Goal: Task Accomplishment & Management: Manage account settings

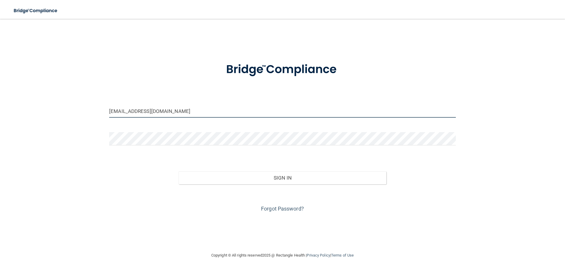
click at [119, 111] on input "[EMAIL_ADDRESS][DOMAIN_NAME]" at bounding box center [282, 110] width 347 height 13
type input "[EMAIL_ADDRESS][DOMAIN_NAME]"
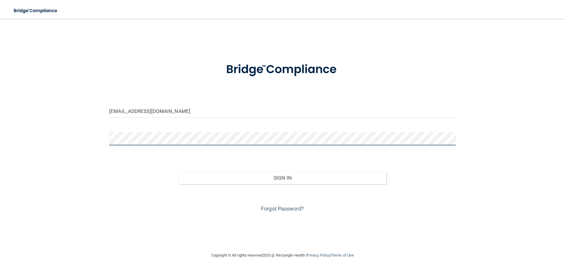
click at [179, 171] on button "Sign In" at bounding box center [283, 177] width 208 height 13
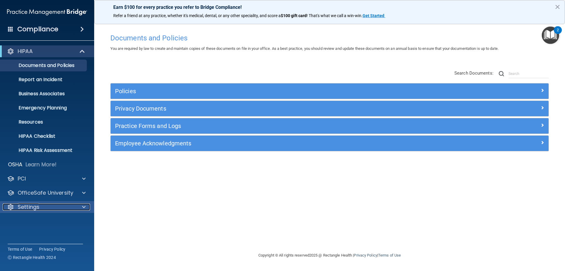
click at [31, 209] on p "Settings" at bounding box center [29, 206] width 22 height 7
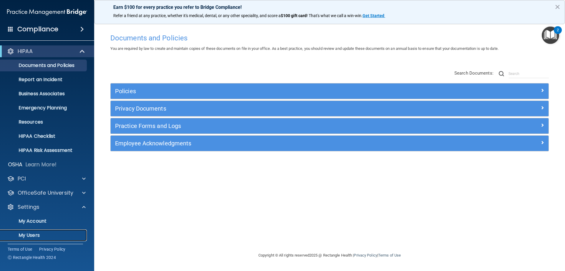
click at [23, 236] on p "My Users" at bounding box center [44, 235] width 80 height 6
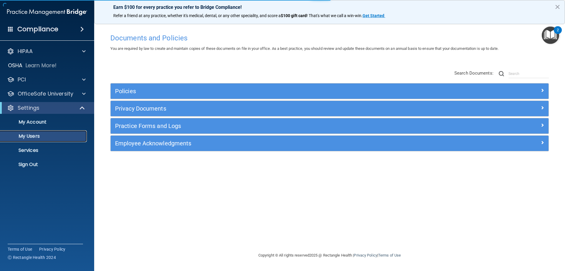
select select "20"
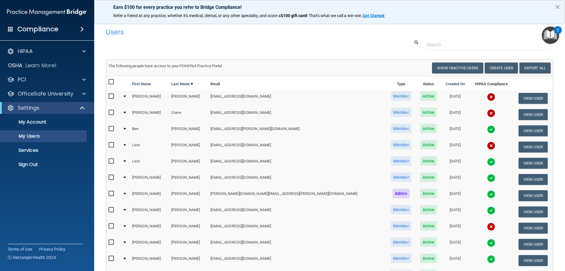
click at [110, 227] on input "checkbox" at bounding box center [112, 225] width 7 height 5
checkbox input "true"
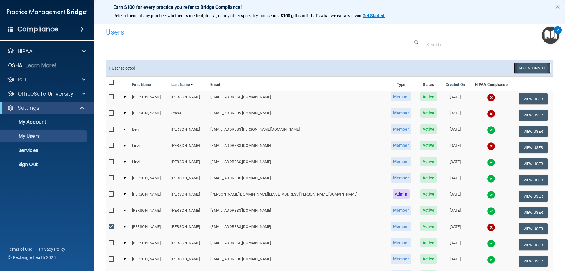
click at [532, 69] on button "Resend Invite" at bounding box center [532, 67] width 37 height 11
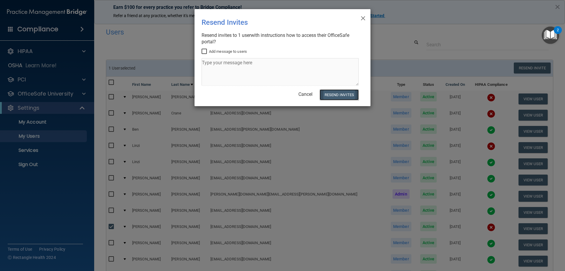
click at [336, 95] on button "Resend Invites" at bounding box center [339, 94] width 39 height 11
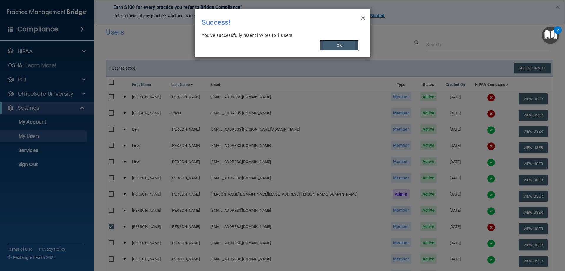
click at [337, 49] on button "OK" at bounding box center [339, 45] width 39 height 11
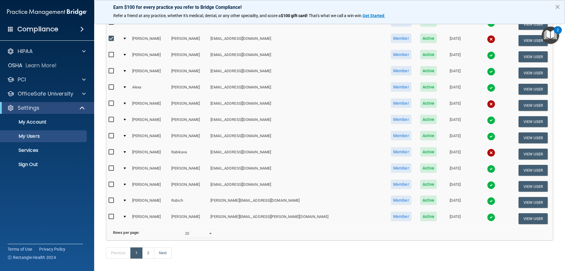
scroll to position [206, 0]
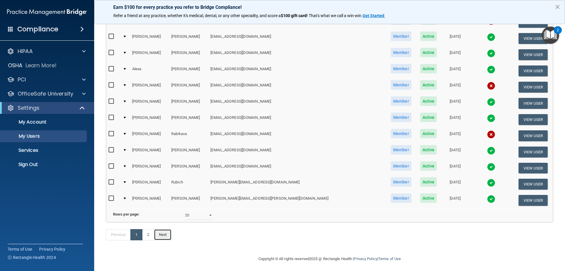
click at [160, 240] on link "Next" at bounding box center [163, 234] width 18 height 11
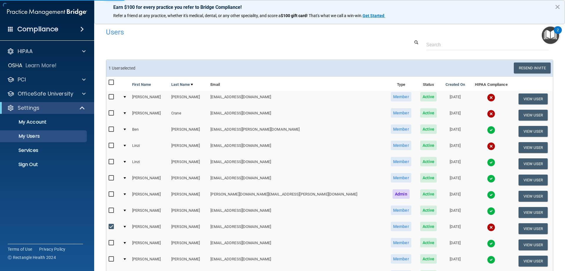
select select "20"
